Goal: Task Accomplishment & Management: Use online tool/utility

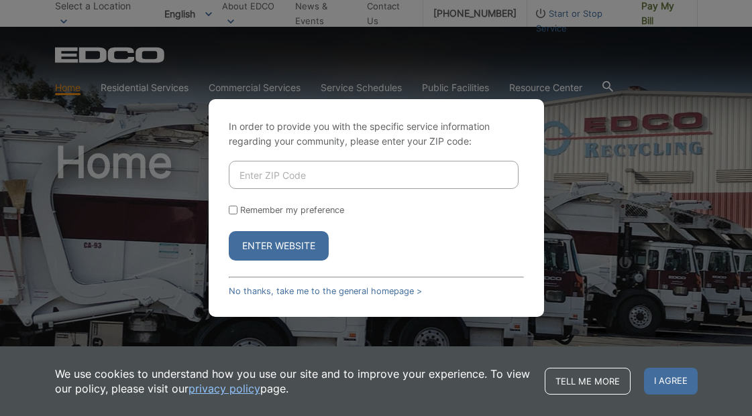
click at [349, 182] on input "Enter ZIP Code" at bounding box center [374, 175] width 290 height 28
type input "91941"
click at [293, 244] on button "Enter Website" at bounding box center [279, 246] width 100 height 30
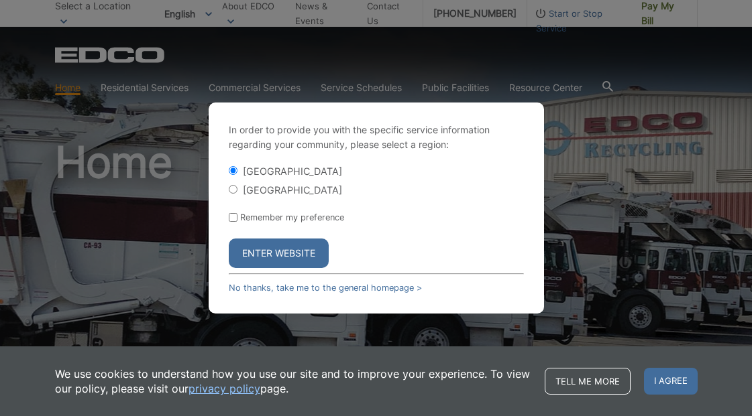
click at [276, 258] on button "Enter Website" at bounding box center [279, 254] width 100 height 30
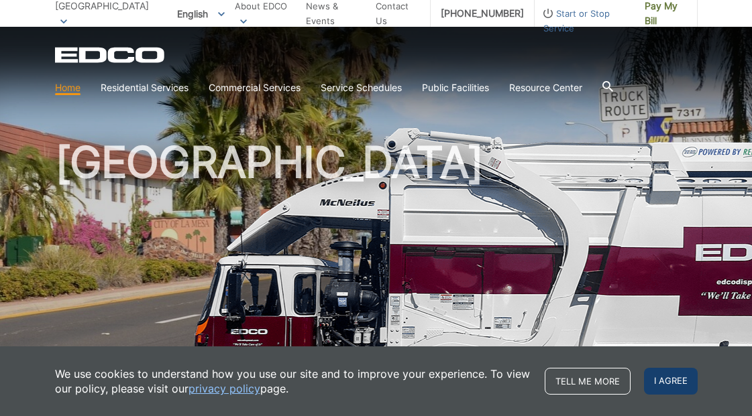
click at [669, 382] on span "I agree" at bounding box center [671, 381] width 54 height 27
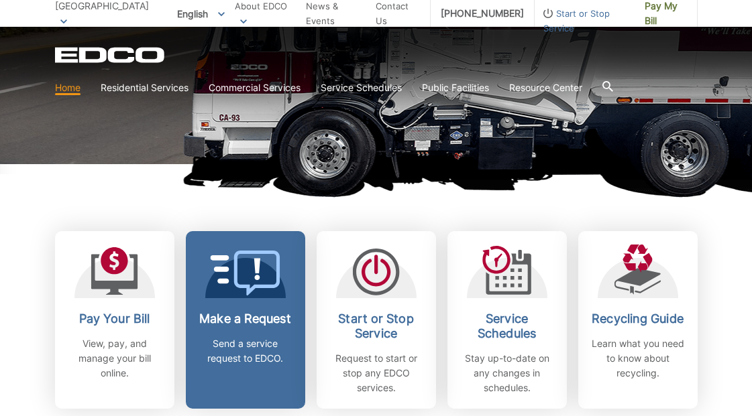
scroll to position [284, 0]
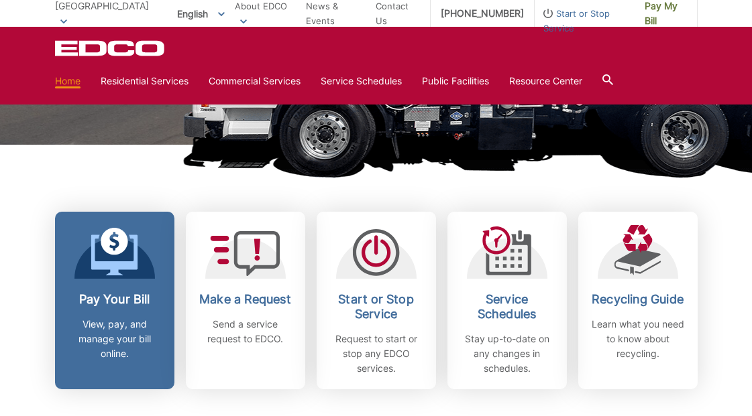
click at [110, 284] on link "Pay Your Bill View, pay, and manage your bill online." at bounding box center [114, 301] width 119 height 178
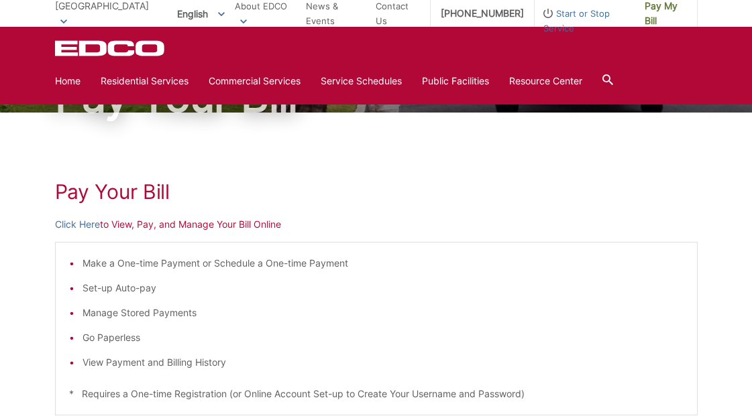
scroll to position [103, 0]
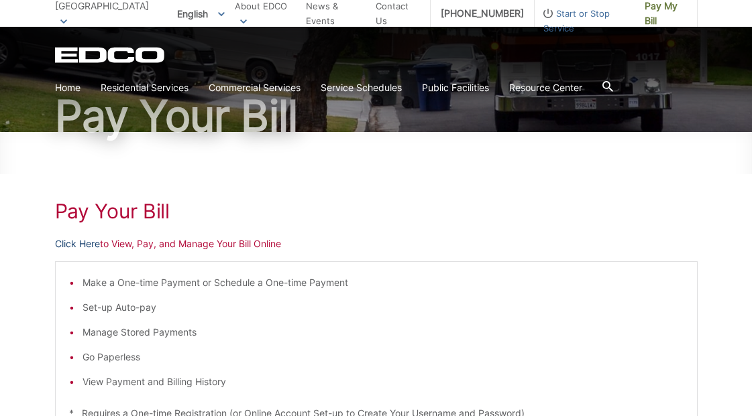
click at [88, 243] on link "Click Here" at bounding box center [77, 244] width 45 height 15
